Goal: Check status: Check status

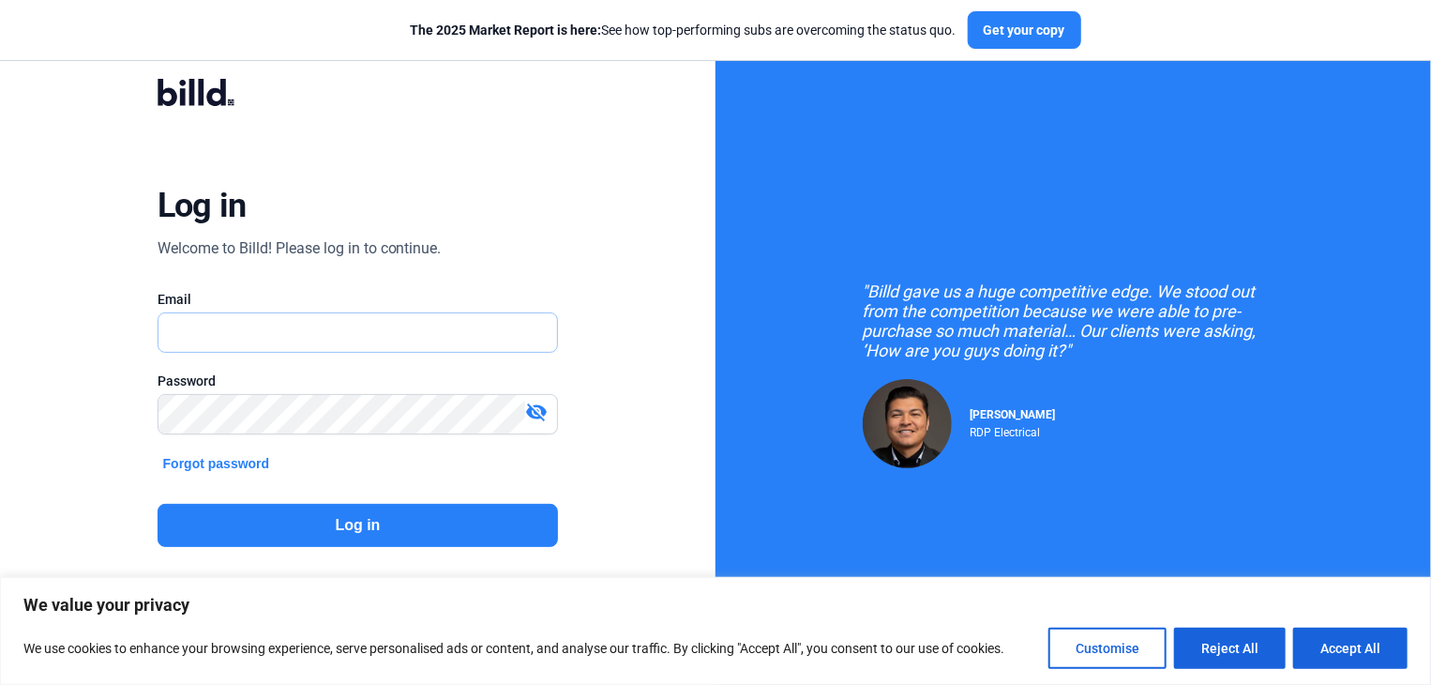
type input "[PERSON_NAME][EMAIL_ADDRESS][DOMAIN_NAME]"
click at [469, 528] on button "Log in" at bounding box center [358, 525] width 401 height 43
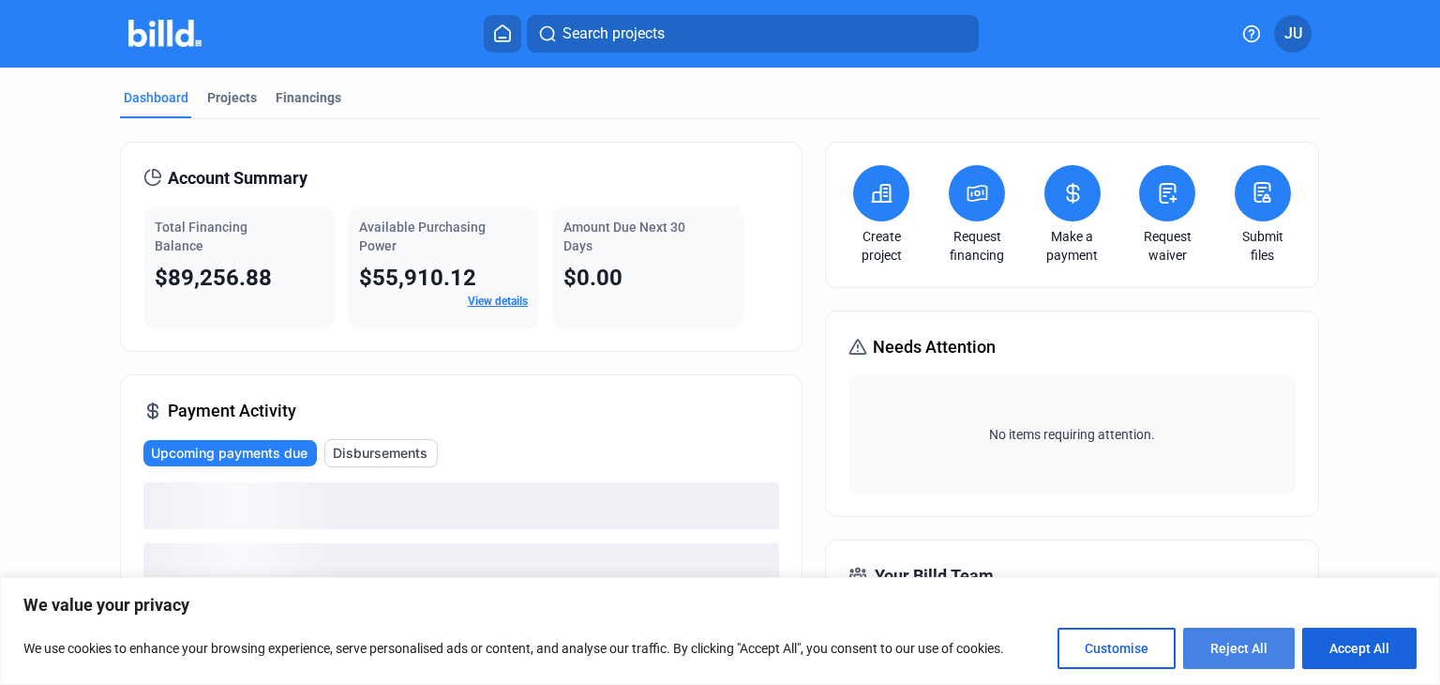
click at [1259, 639] on button "Reject All" at bounding box center [1240, 647] width 112 height 41
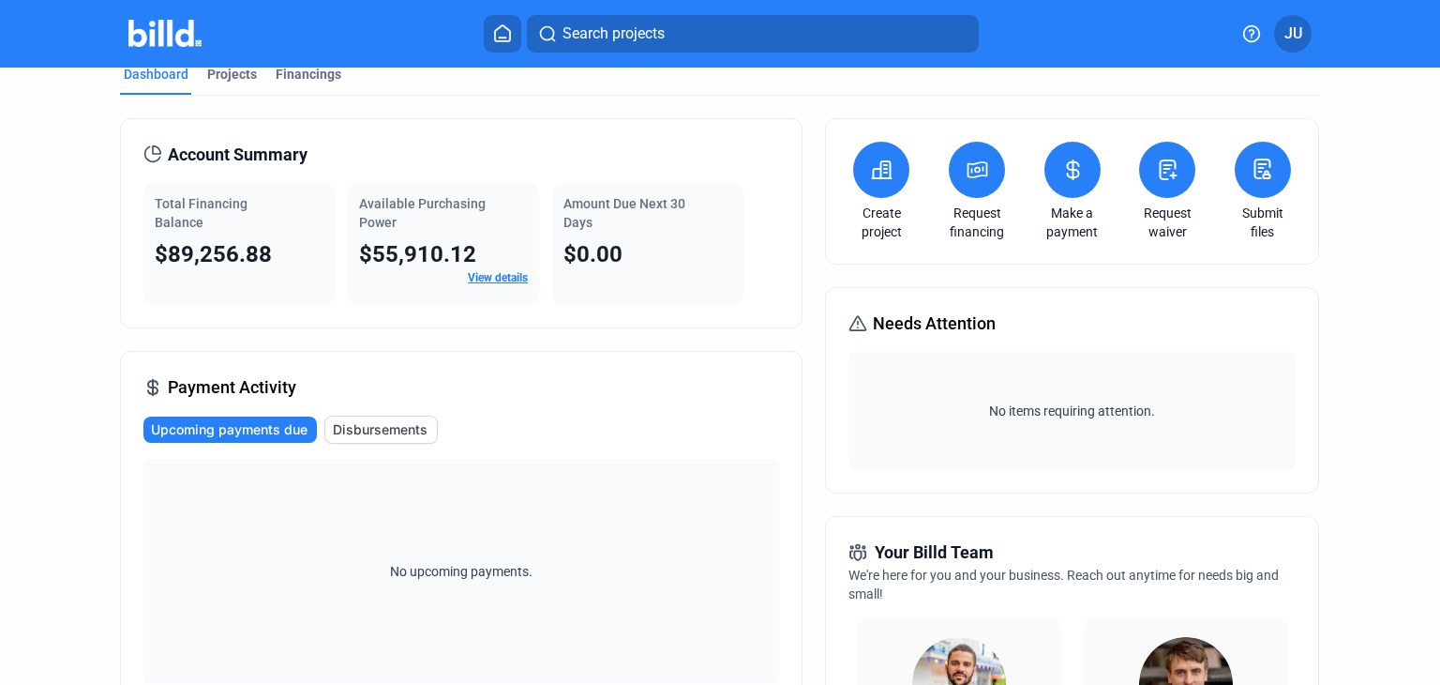
scroll to position [12, 0]
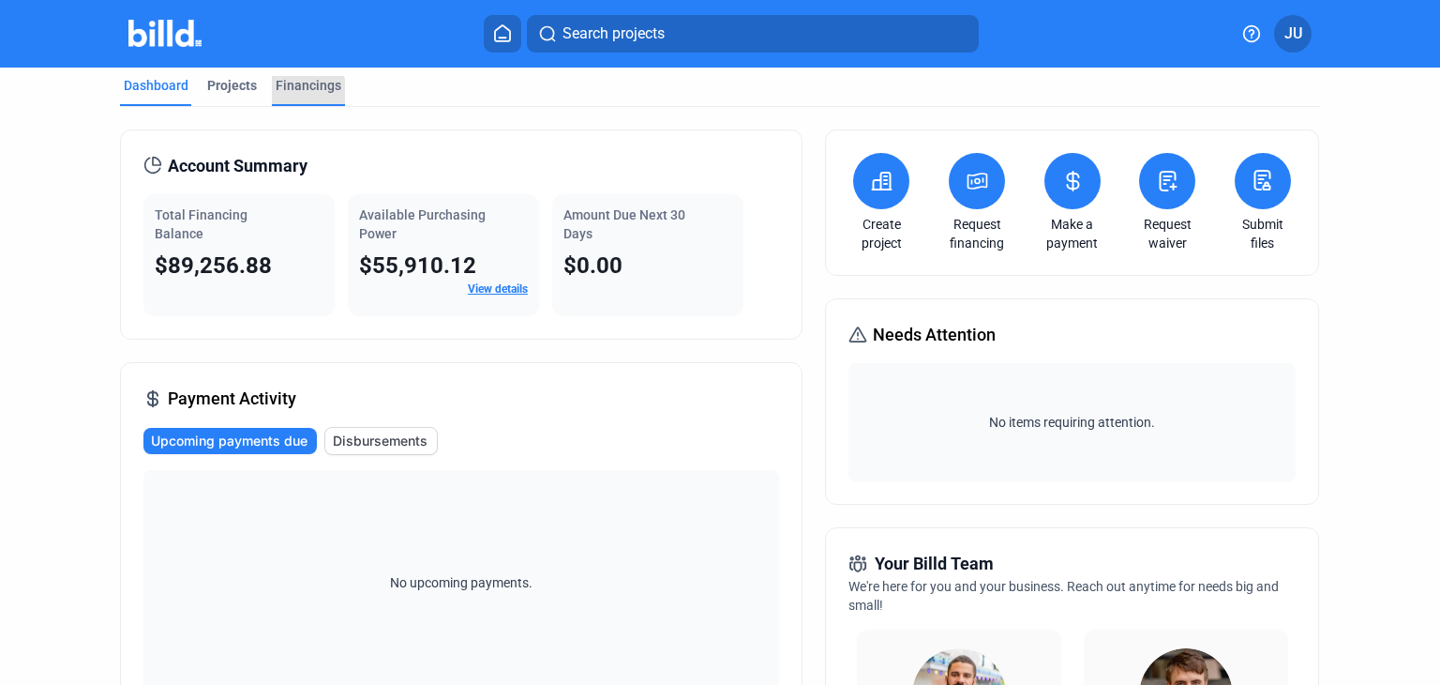
click at [279, 94] on div "Financings" at bounding box center [309, 85] width 66 height 19
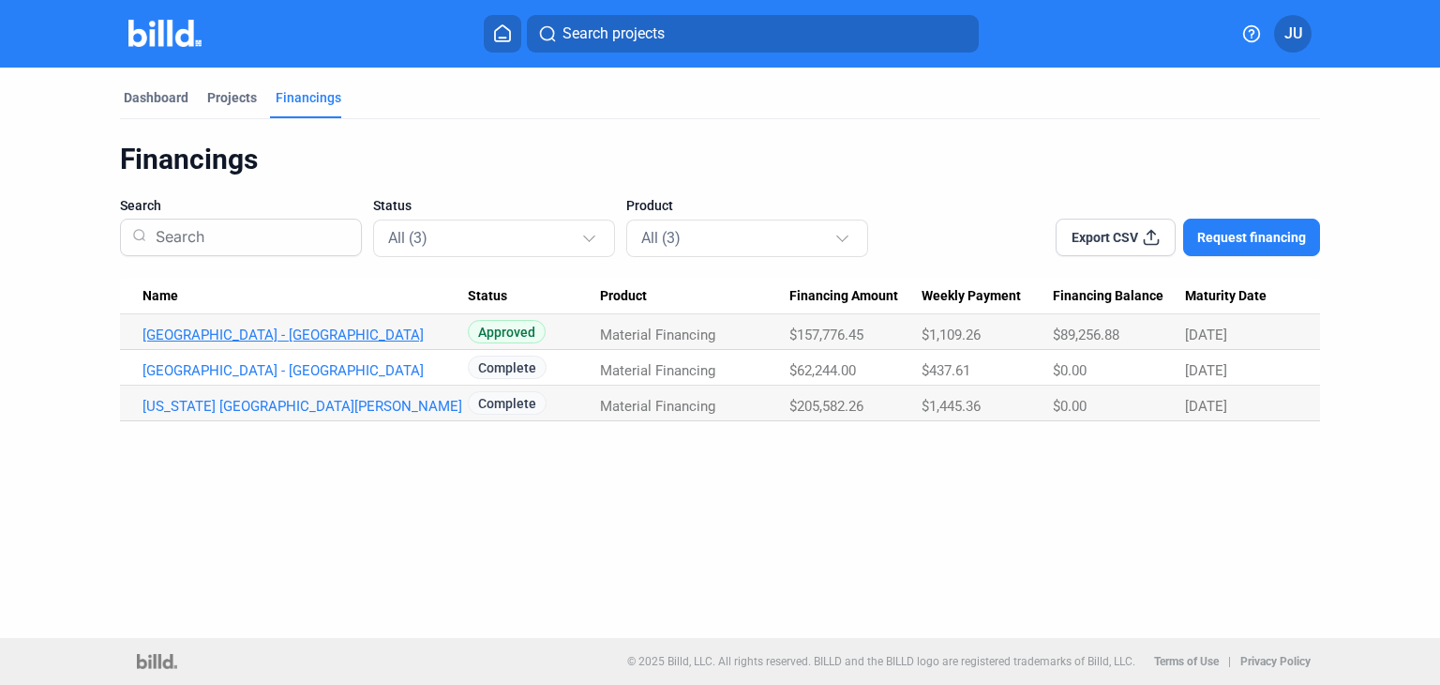
click at [363, 341] on link "[GEOGRAPHIC_DATA] - [GEOGRAPHIC_DATA]" at bounding box center [305, 334] width 325 height 17
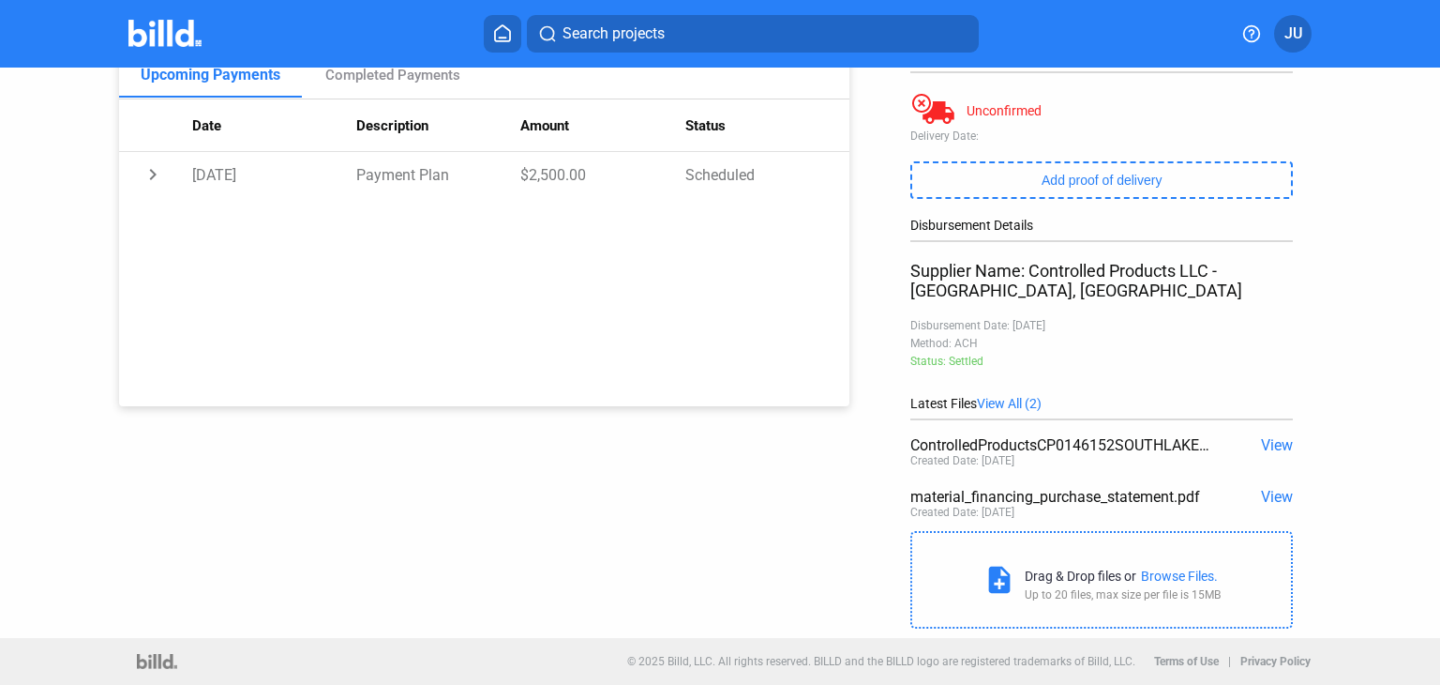
scroll to position [116, 0]
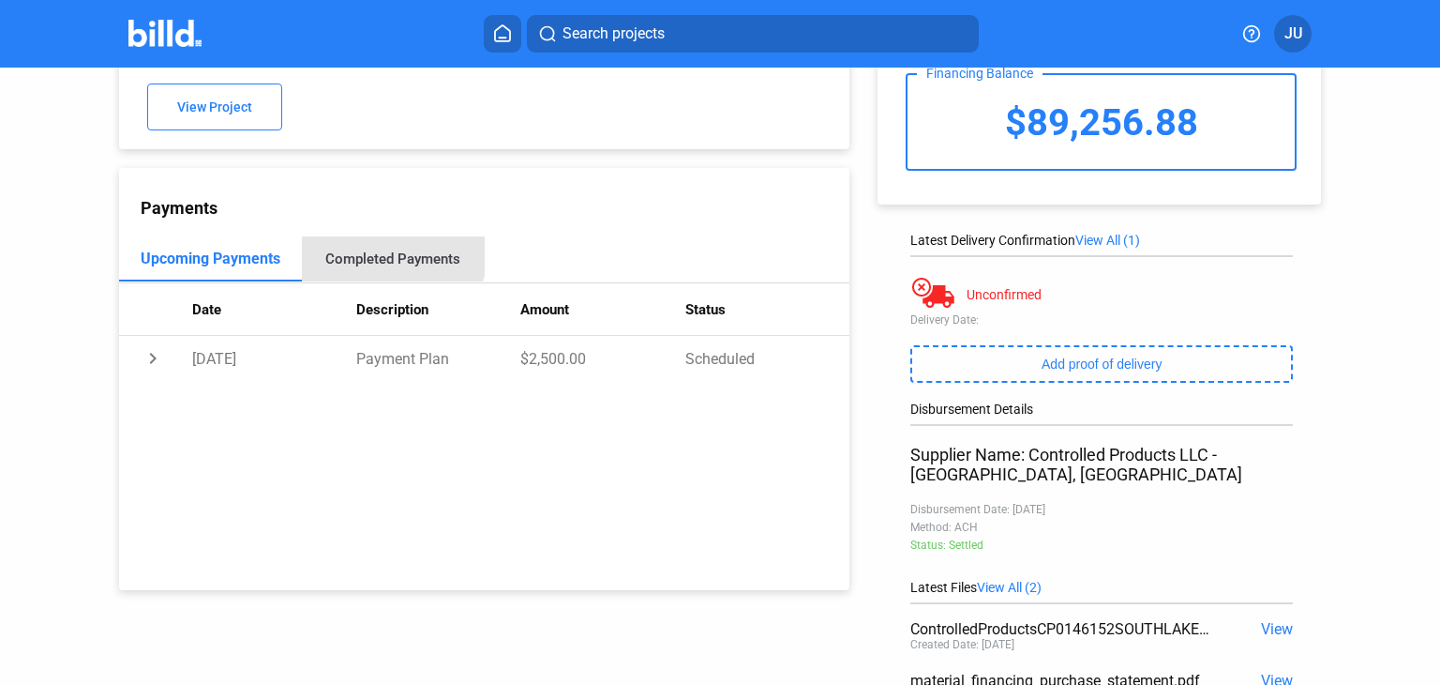
click at [387, 255] on div "Completed Payments" at bounding box center [392, 258] width 135 height 17
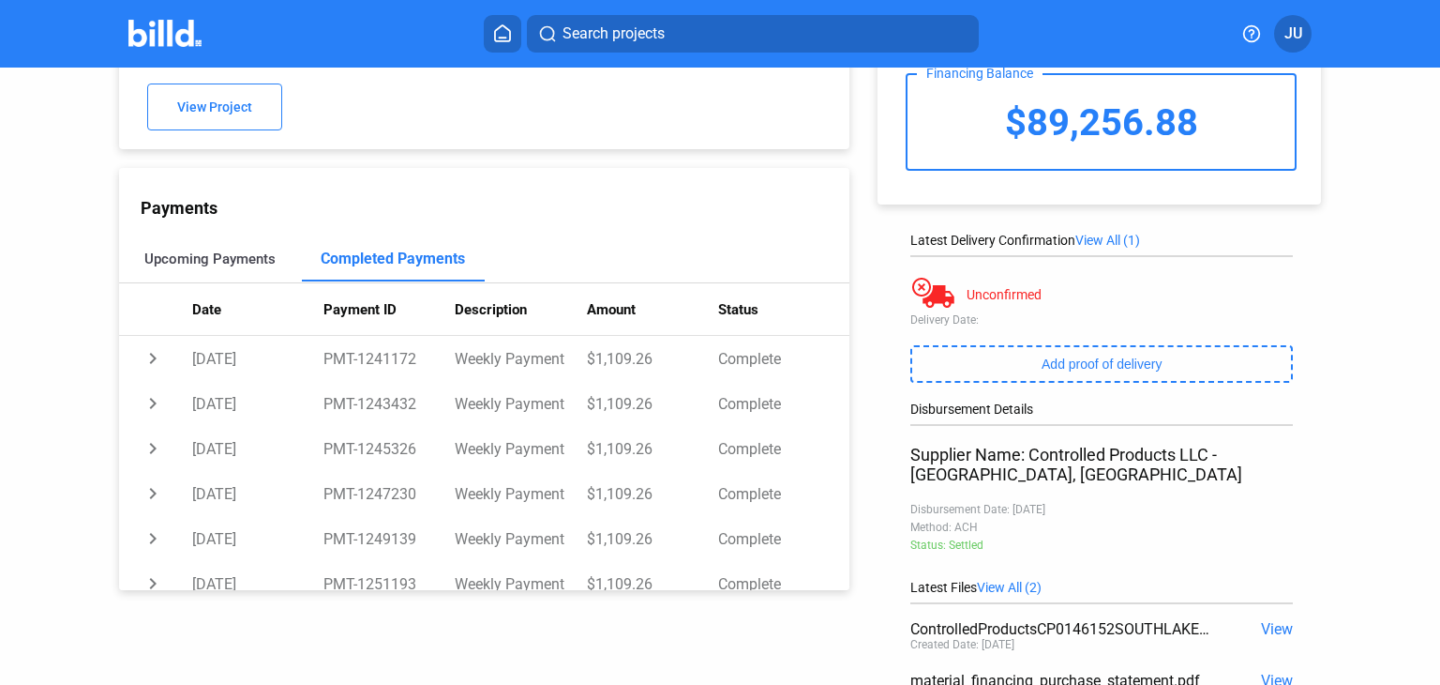
click at [225, 255] on div "Upcoming Payments" at bounding box center [209, 258] width 131 height 17
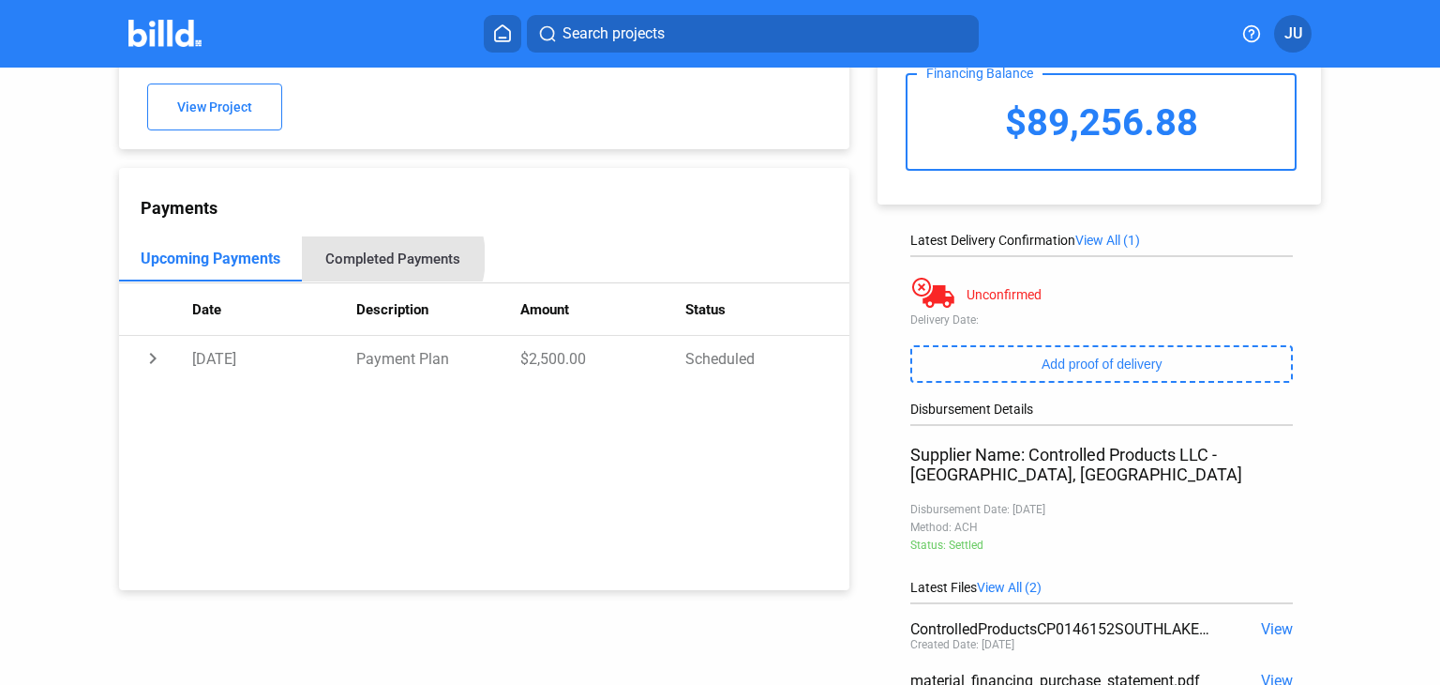
click at [386, 261] on div "Completed Payments" at bounding box center [392, 258] width 135 height 17
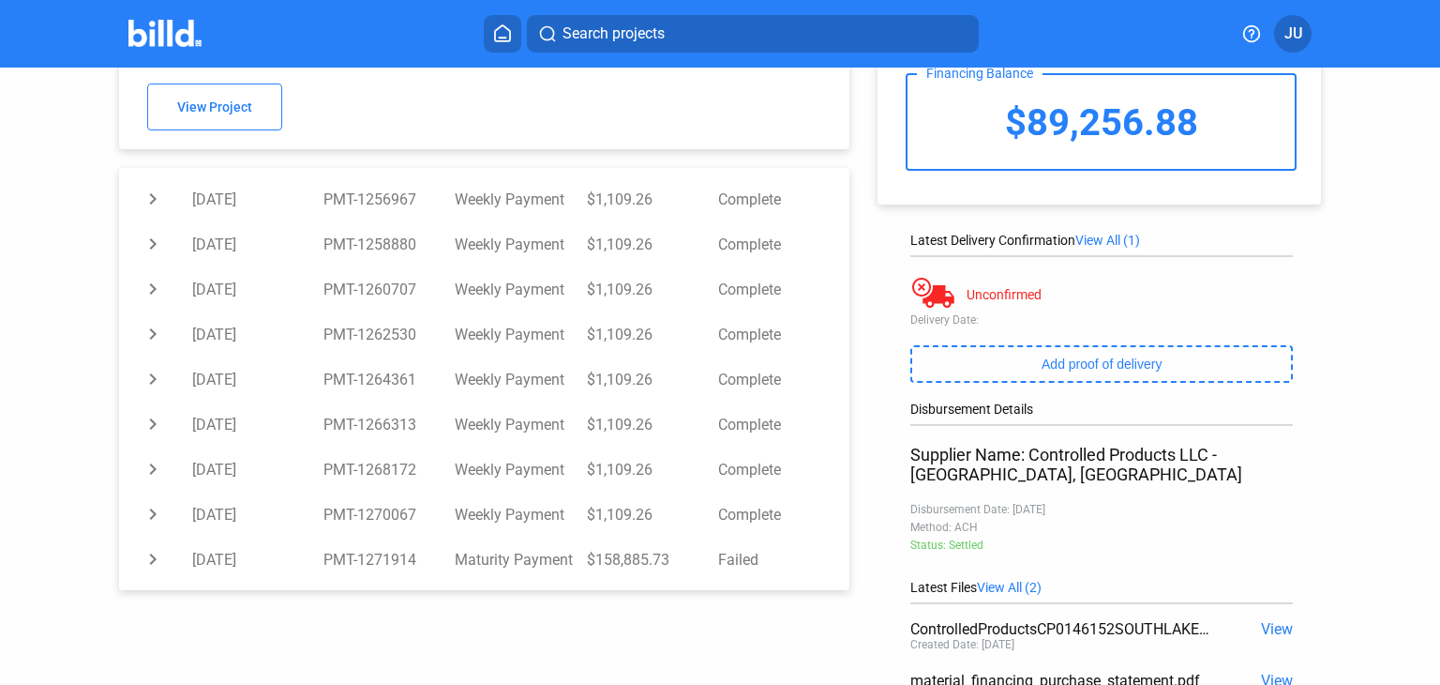
scroll to position [469, 0]
